Goal: Information Seeking & Learning: Learn about a topic

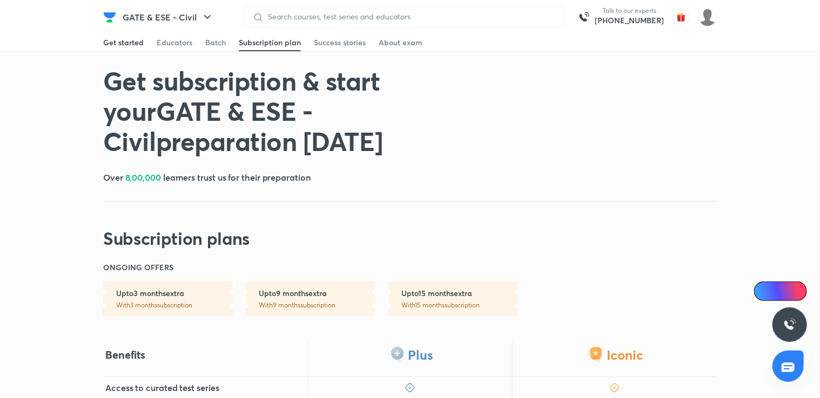
click at [136, 48] on div "Get started" at bounding box center [123, 42] width 40 height 11
click at [713, 17] on img at bounding box center [707, 17] width 18 height 18
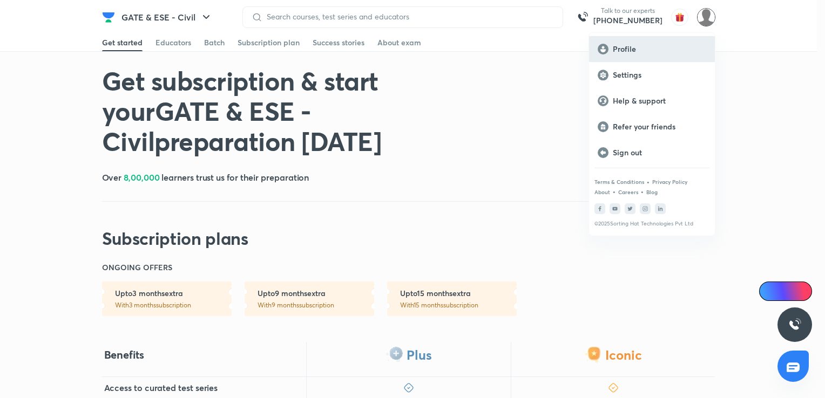
click at [628, 53] on p "Profile" at bounding box center [659, 49] width 93 height 10
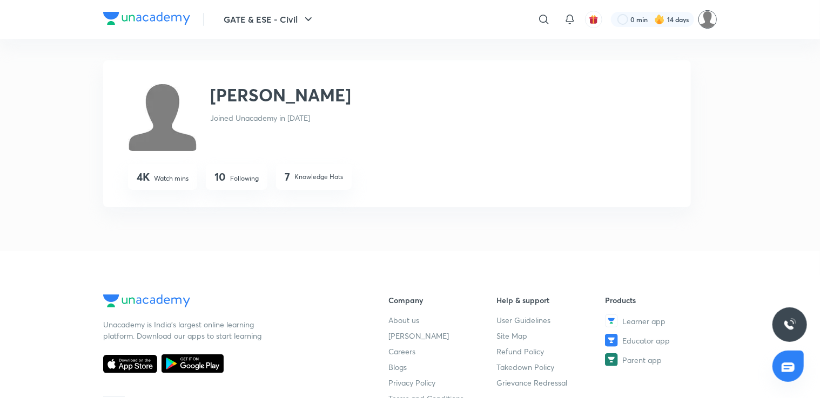
click at [711, 20] on img at bounding box center [707, 19] width 18 height 18
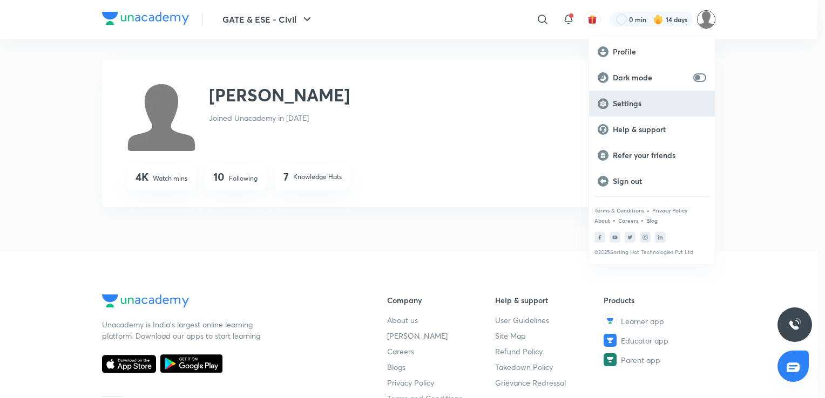
click at [647, 110] on div "Settings" at bounding box center [652, 104] width 126 height 26
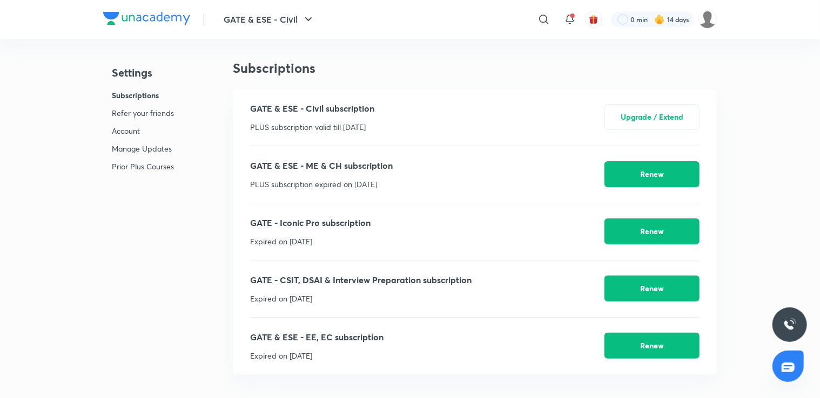
click at [302, 126] on p "PLUS subscription valid till Mar 9, 2026" at bounding box center [312, 126] width 124 height 11
click at [537, 118] on div "GATE & ESE - Civil subscription PLUS subscription valid till Mar 9, 2026 Upgrad…" at bounding box center [474, 117] width 449 height 57
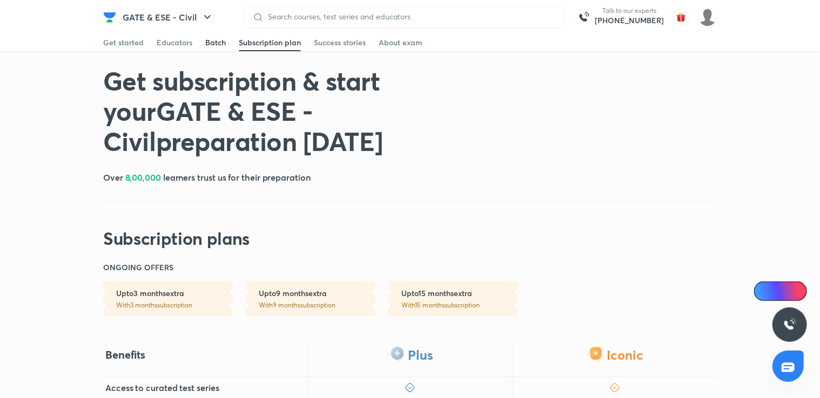
click at [214, 49] on link "Batch" at bounding box center [215, 42] width 21 height 17
click at [125, 45] on div "Get started" at bounding box center [123, 42] width 40 height 11
click at [164, 45] on div "Educators" at bounding box center [175, 42] width 36 height 11
click at [712, 21] on img at bounding box center [707, 17] width 18 height 18
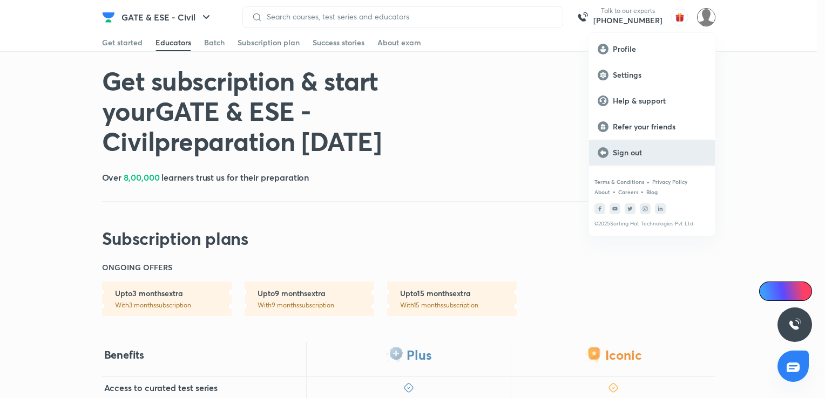
click at [635, 149] on p "Sign out" at bounding box center [659, 153] width 93 height 10
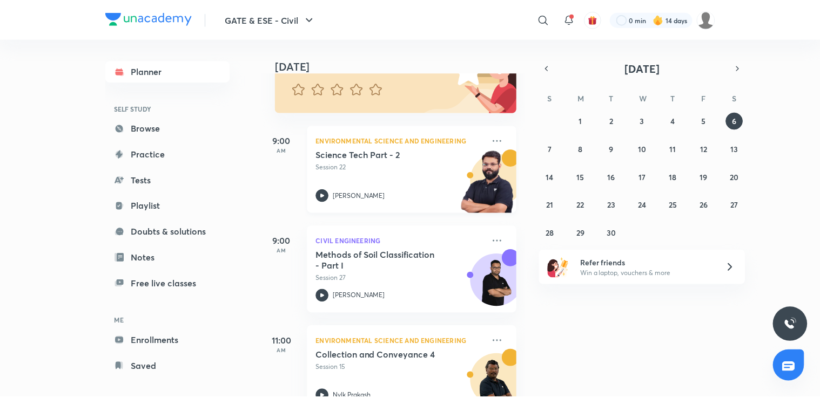
scroll to position [142, 0]
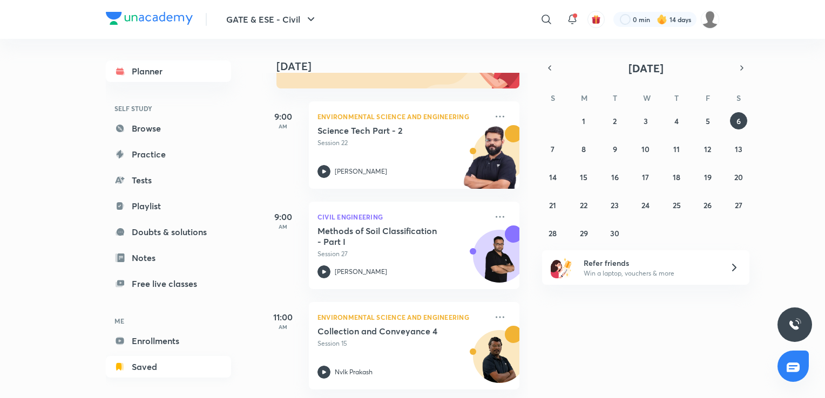
click at [169, 363] on link "Saved" at bounding box center [168, 367] width 125 height 22
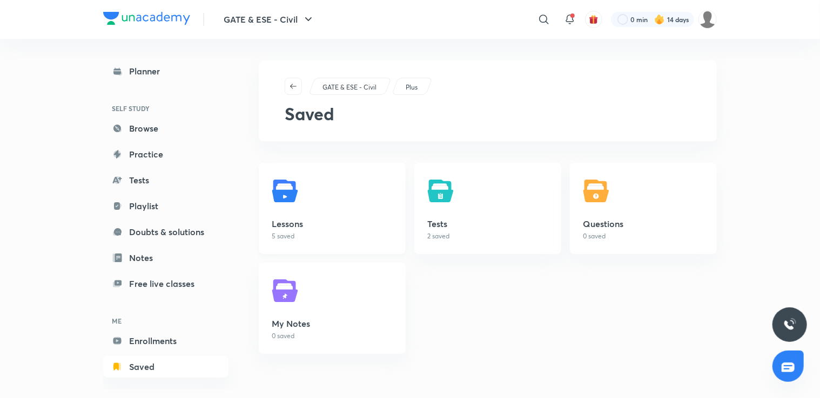
click at [349, 224] on h5 "Lessons" at bounding box center [332, 224] width 121 height 13
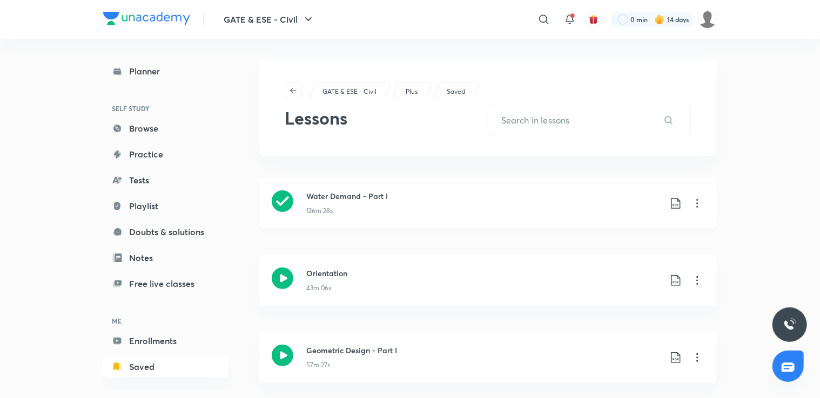
click at [699, 202] on icon at bounding box center [697, 203] width 13 height 13
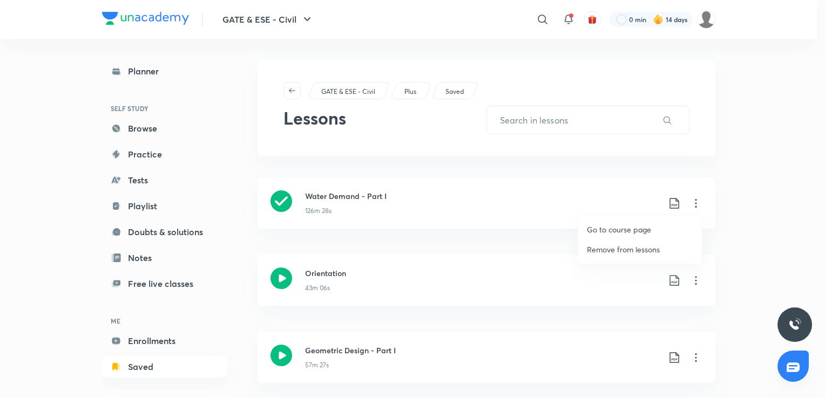
click at [635, 231] on p "Go to course page" at bounding box center [619, 229] width 64 height 11
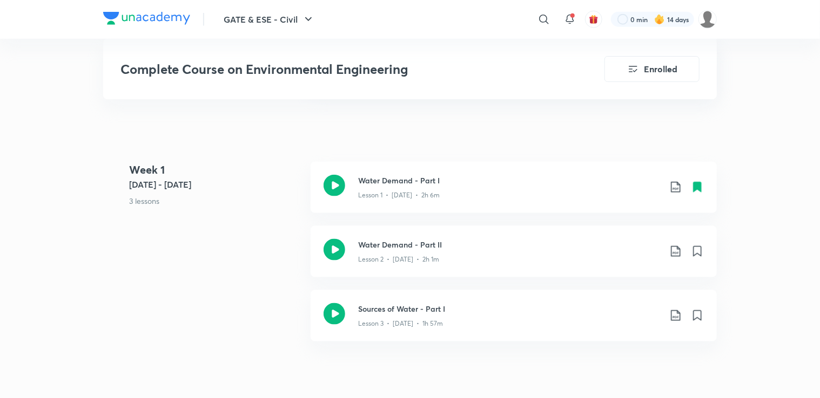
scroll to position [587, 0]
click at [428, 248] on div "Lesson 2 • Feb 8 • 2h 1m" at bounding box center [509, 255] width 302 height 14
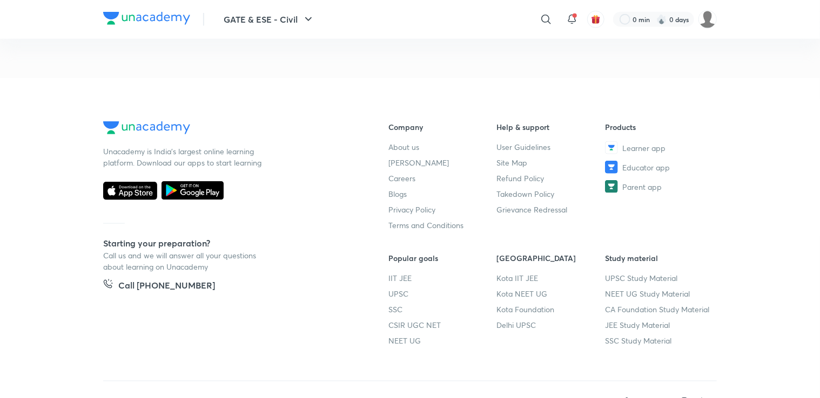
scroll to position [587, 0]
